Goal: Task Accomplishment & Management: Manage account settings

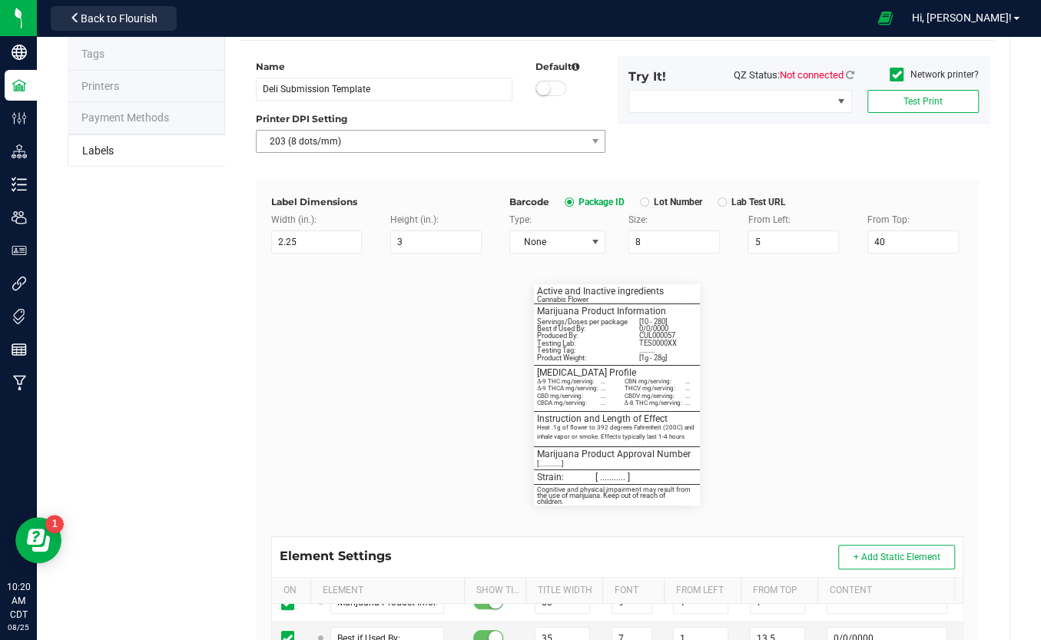
scroll to position [1, 0]
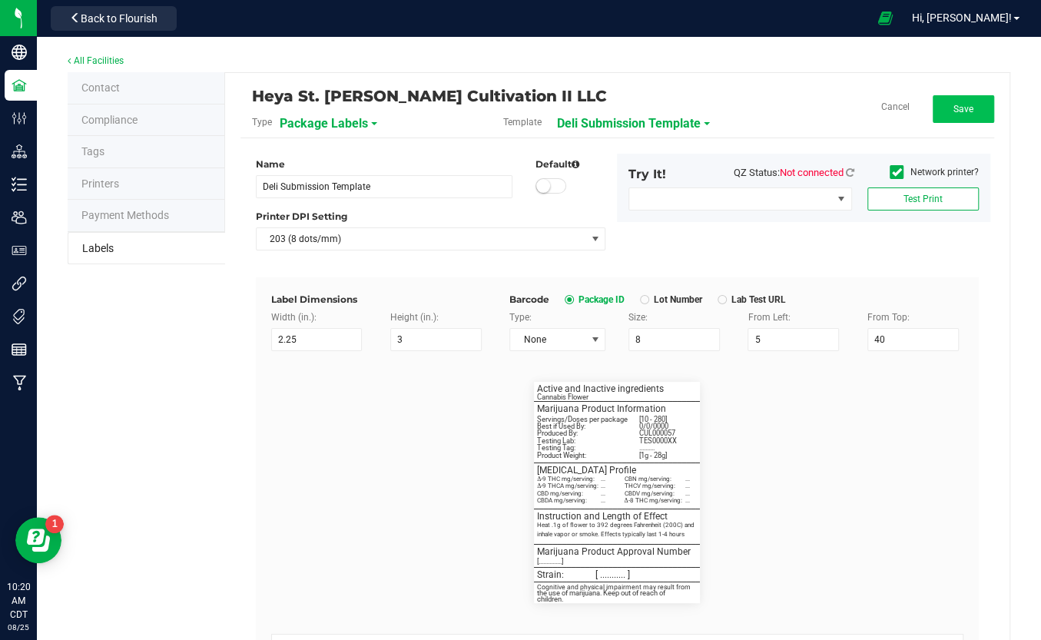
drag, startPoint x: 968, startPoint y: 103, endPoint x: 957, endPoint y: 108, distance: 11.7
click at [968, 103] on button "Save" at bounding box center [963, 109] width 61 height 28
click at [93, 61] on link "All Facilities" at bounding box center [96, 60] width 56 height 11
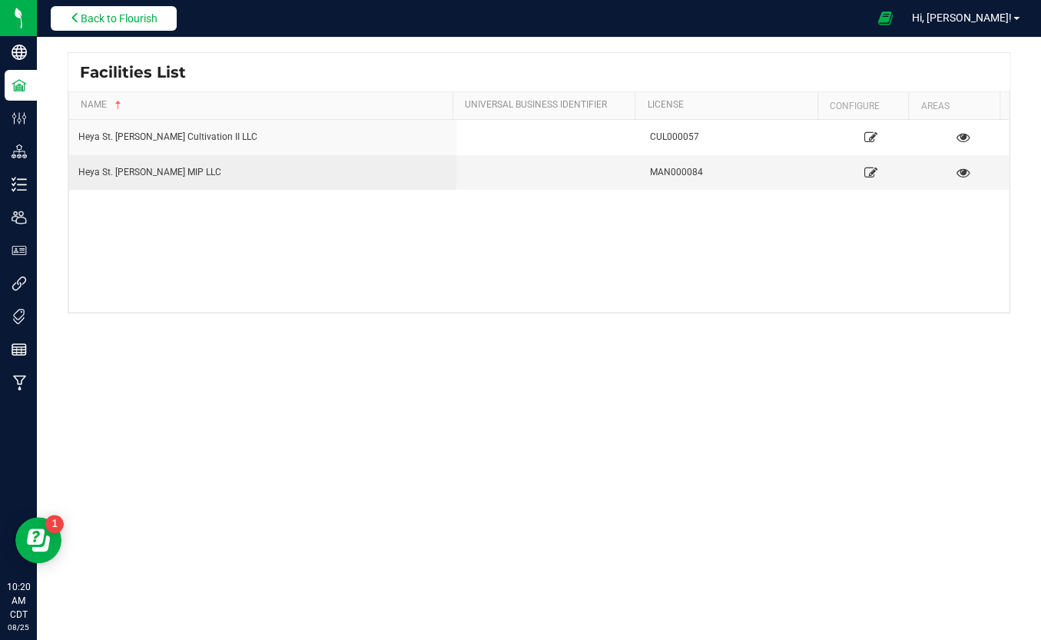
click at [117, 14] on span "Back to Flourish" at bounding box center [119, 18] width 77 height 12
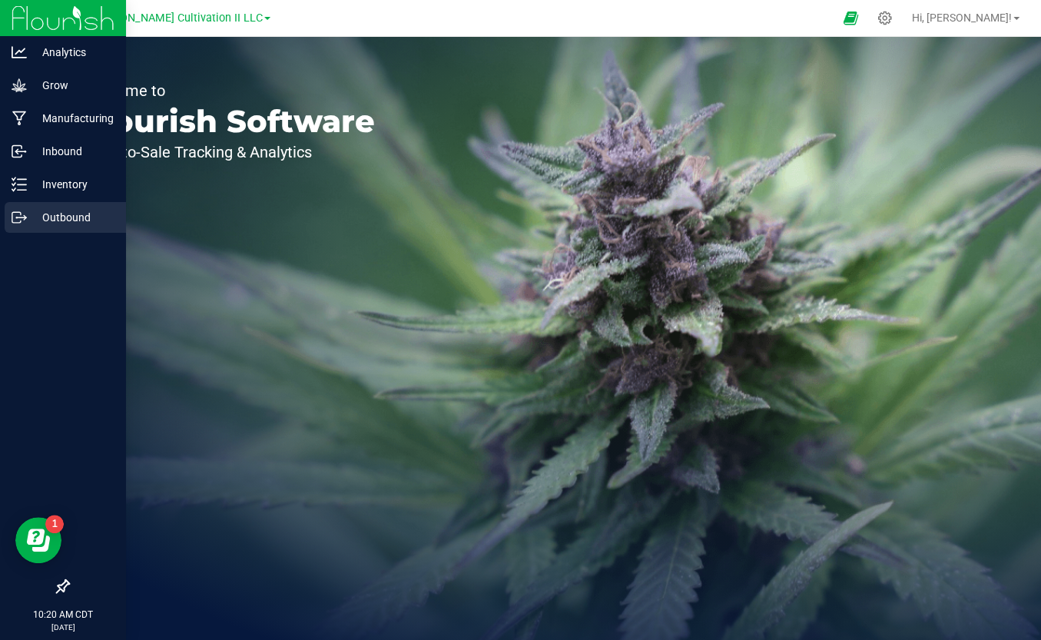
click at [25, 230] on div "Outbound" at bounding box center [65, 217] width 121 height 31
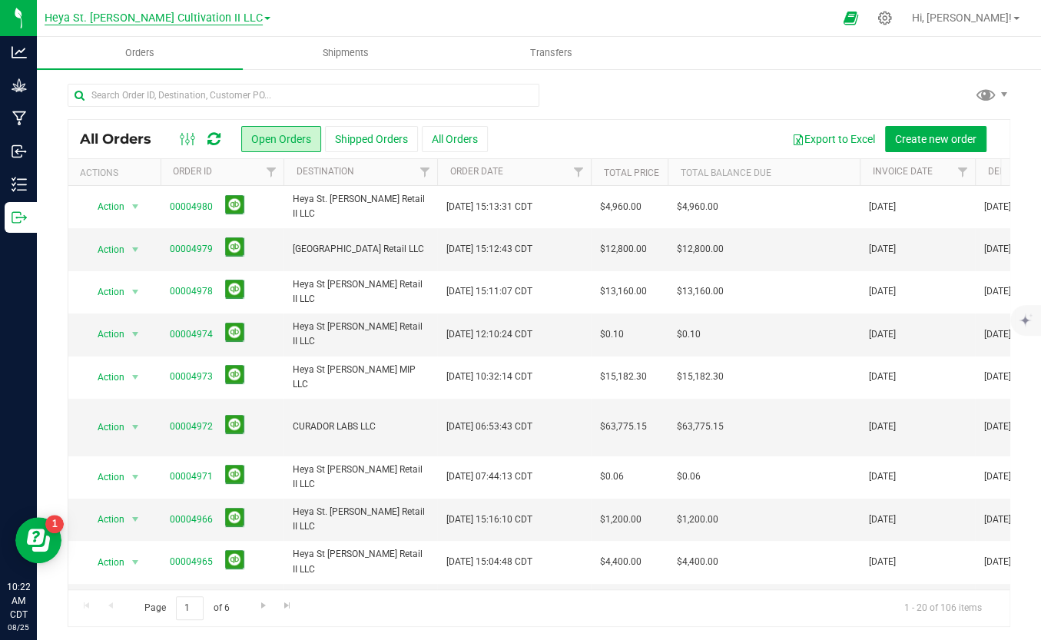
click at [124, 18] on span "Heya St. [PERSON_NAME] Cultivation II LLC" at bounding box center [154, 19] width 218 height 14
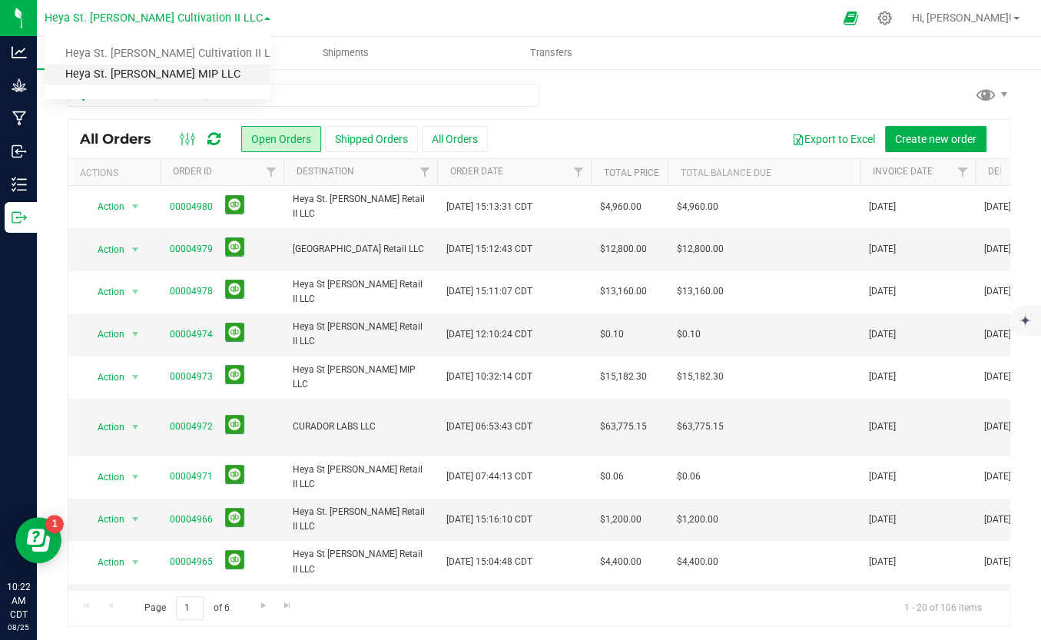
click at [134, 71] on link "Heya St. [PERSON_NAME] MIP LLC" at bounding box center [158, 75] width 226 height 21
